Goal: Find specific page/section: Find specific page/section

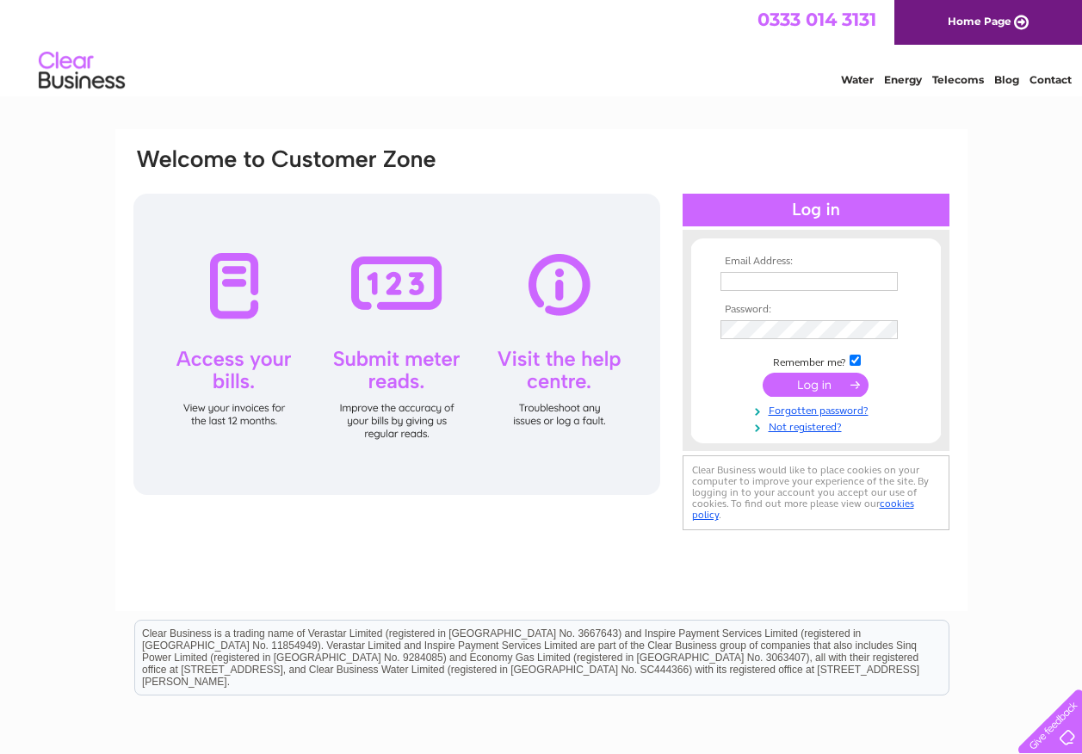
type input "[EMAIL_ADDRESS][DOMAIN_NAME]"
click at [836, 376] on input "submit" at bounding box center [815, 385] width 106 height 24
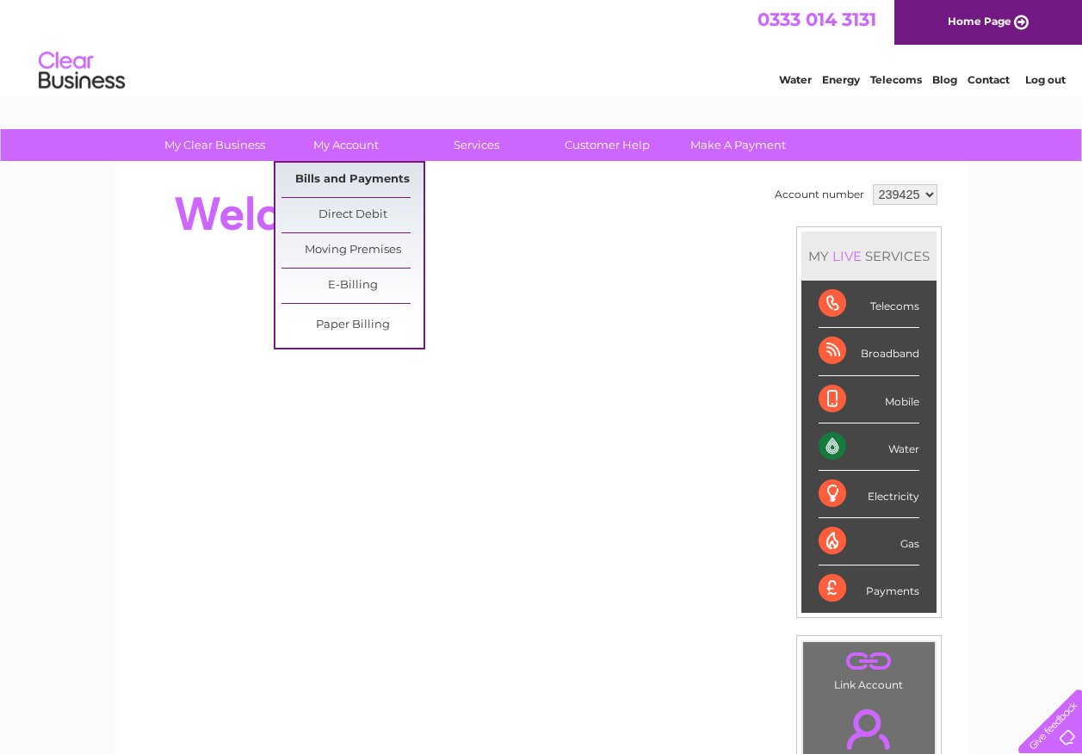
click at [340, 167] on link "Bills and Payments" at bounding box center [352, 180] width 142 height 34
click at [339, 177] on link "Bills and Payments" at bounding box center [352, 180] width 142 height 34
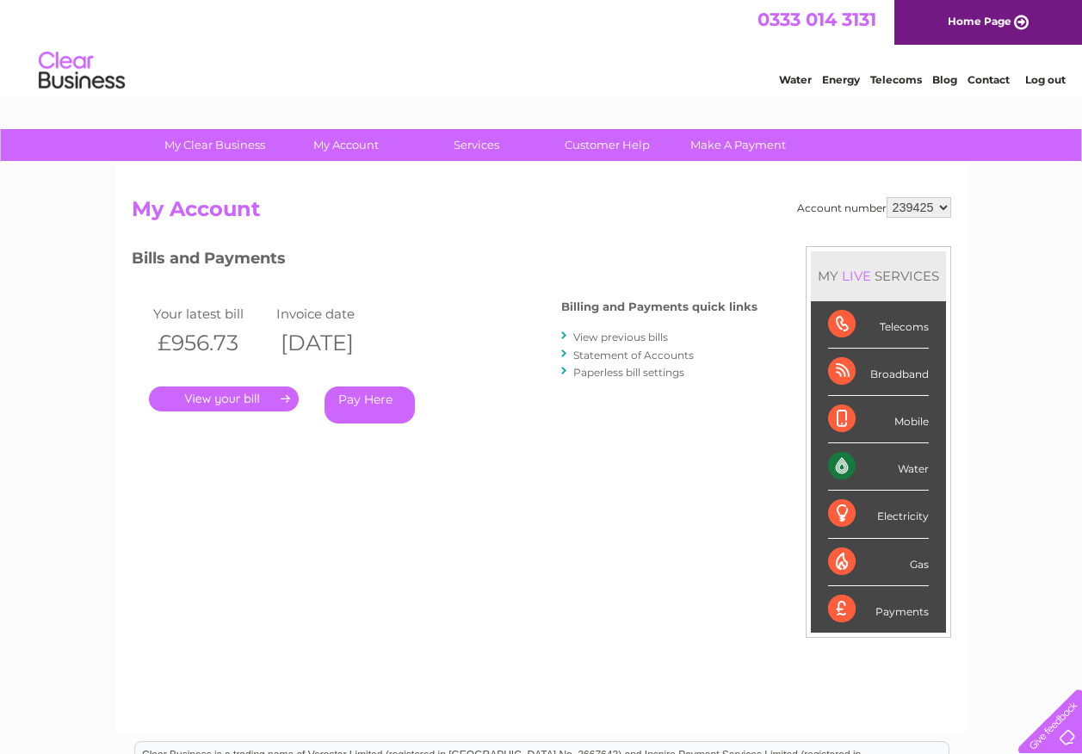
click at [246, 402] on link "." at bounding box center [224, 398] width 150 height 25
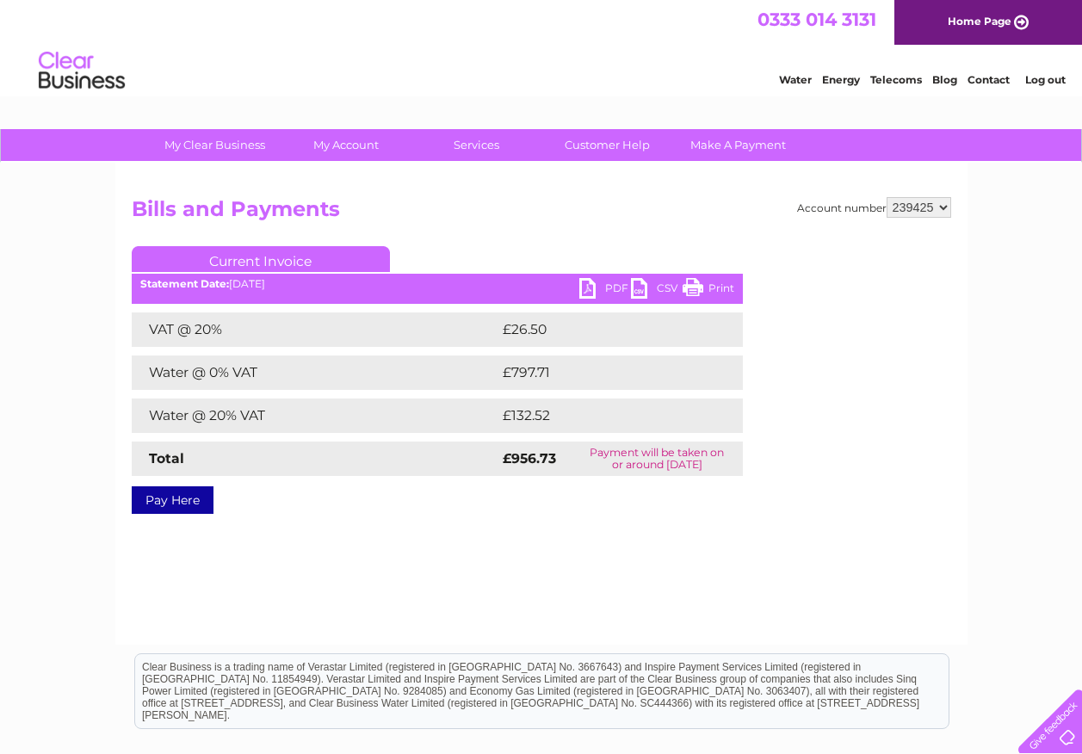
click at [602, 287] on link "PDF" at bounding box center [605, 290] width 52 height 25
